Goal: Browse casually

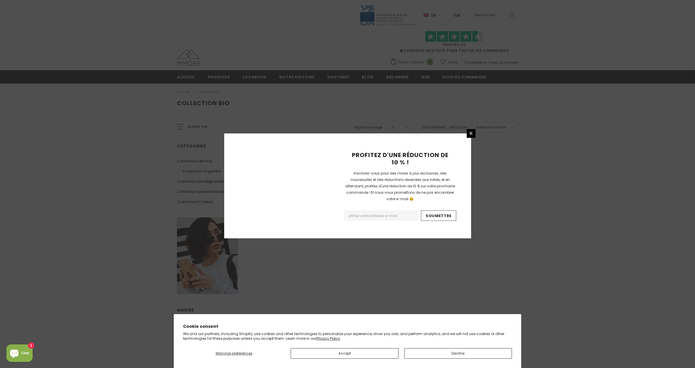
scroll to position [242, 0]
